Goal: Transaction & Acquisition: Purchase product/service

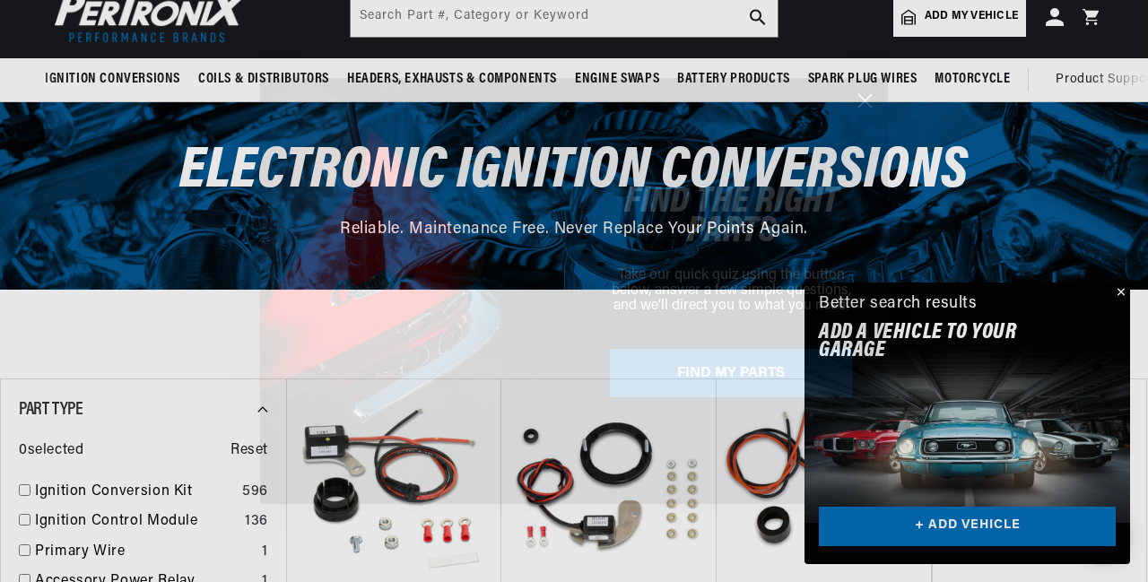
click at [1145, 65] on html "Skip to content Your cart Your cart is empty Get the right parts the first time…" at bounding box center [574, 189] width 1148 height 582
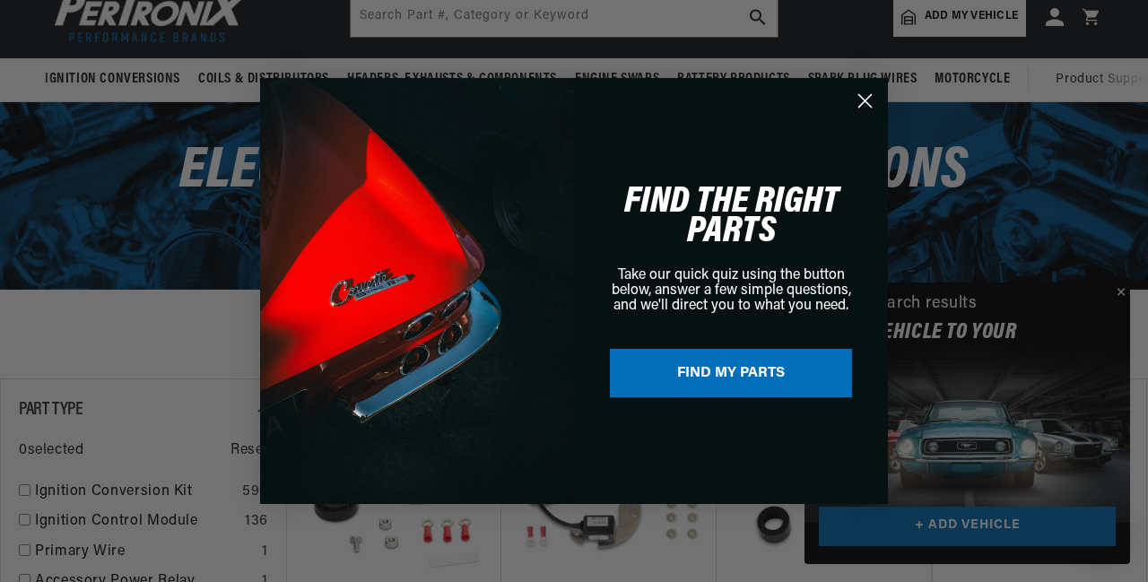
click at [870, 100] on circle "Close dialog" at bounding box center [865, 101] width 30 height 30
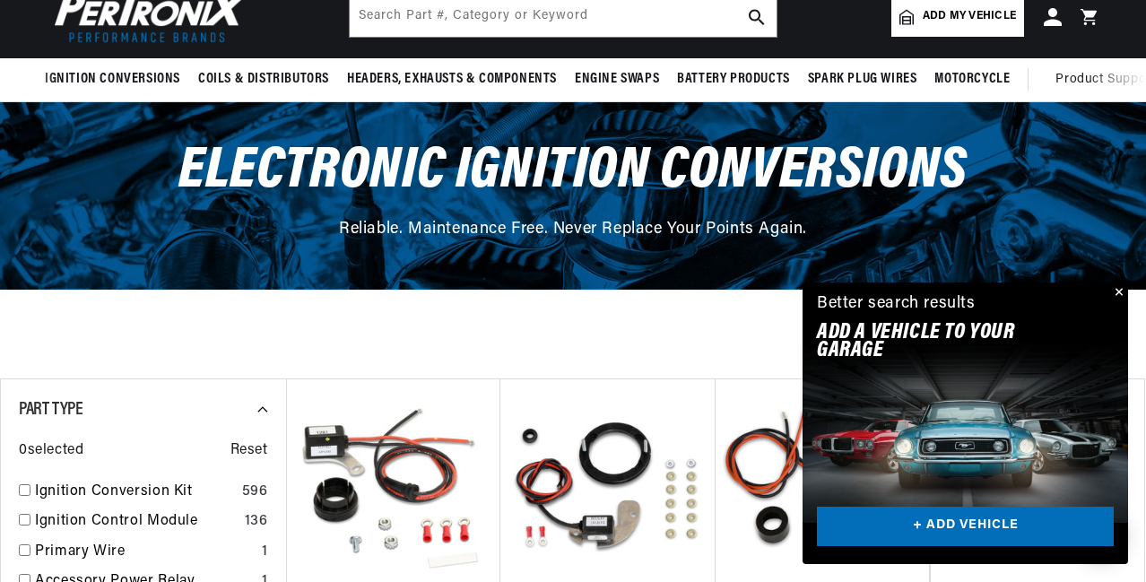
click at [1119, 293] on button "Close" at bounding box center [1117, 293] width 22 height 22
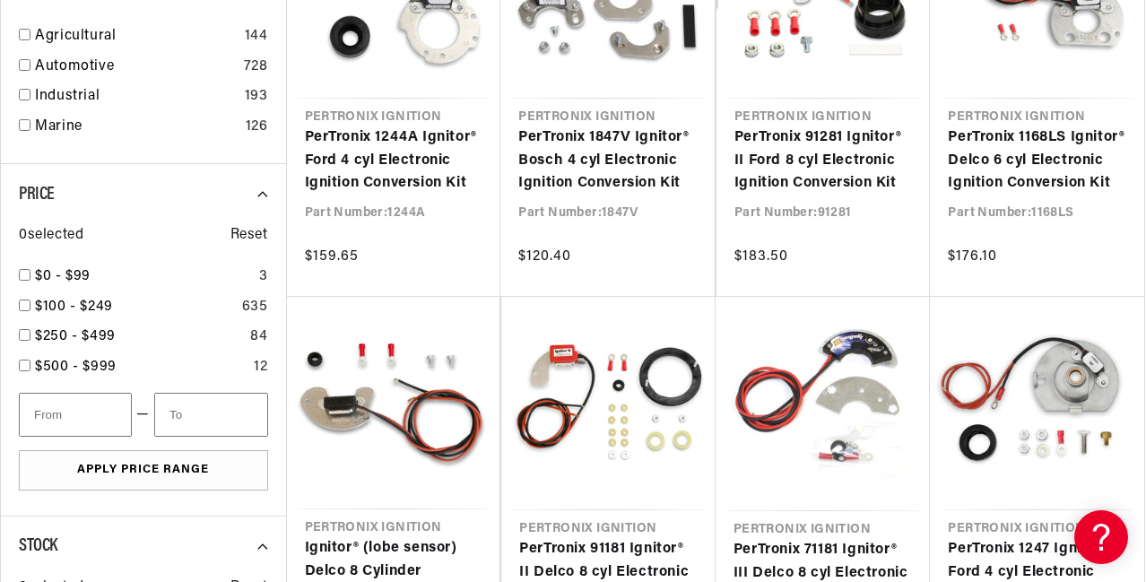
scroll to position [1028, 0]
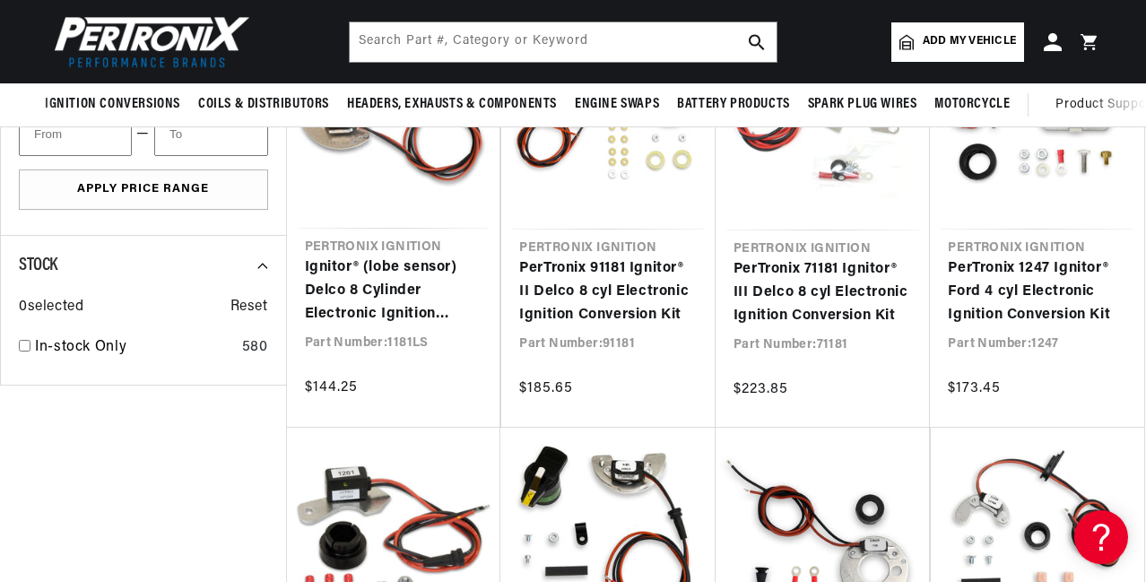
scroll to position [1237, 0]
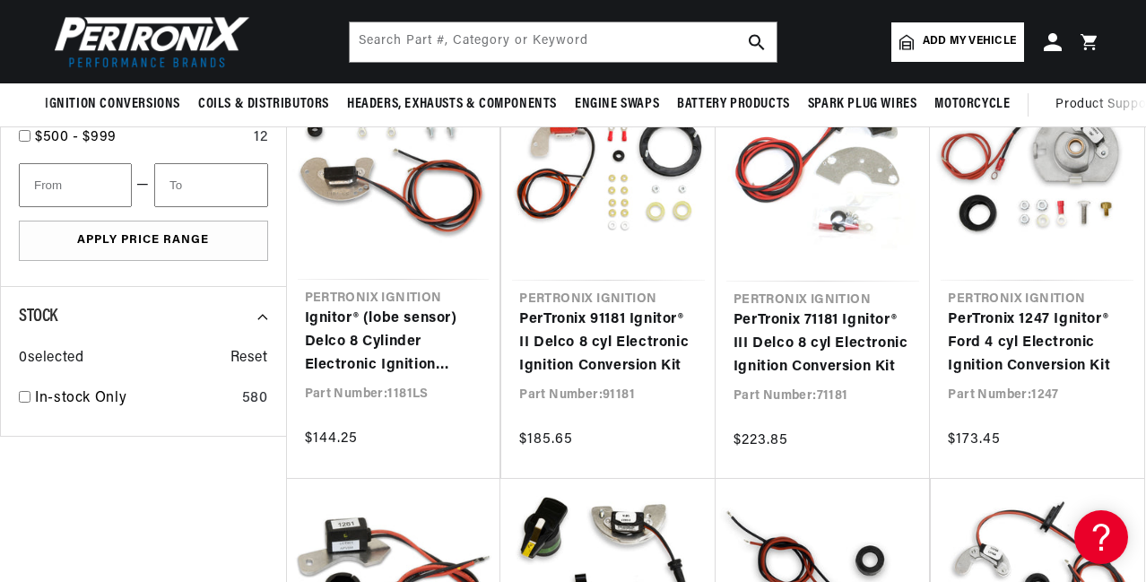
scroll to position [1288, 0]
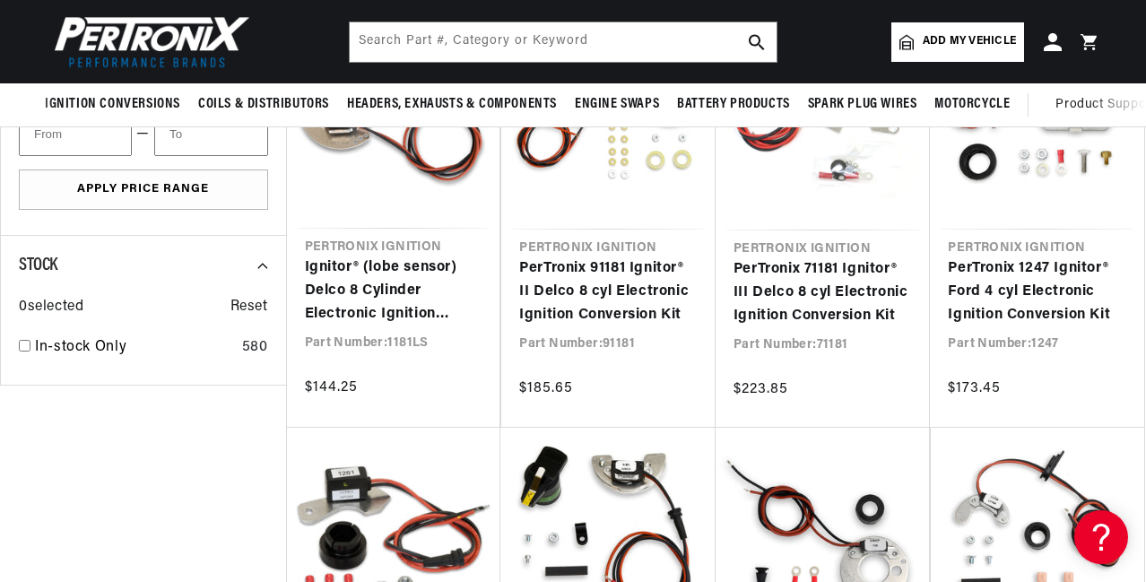
scroll to position [1237, 0]
